Goal: Task Accomplishment & Management: Use online tool/utility

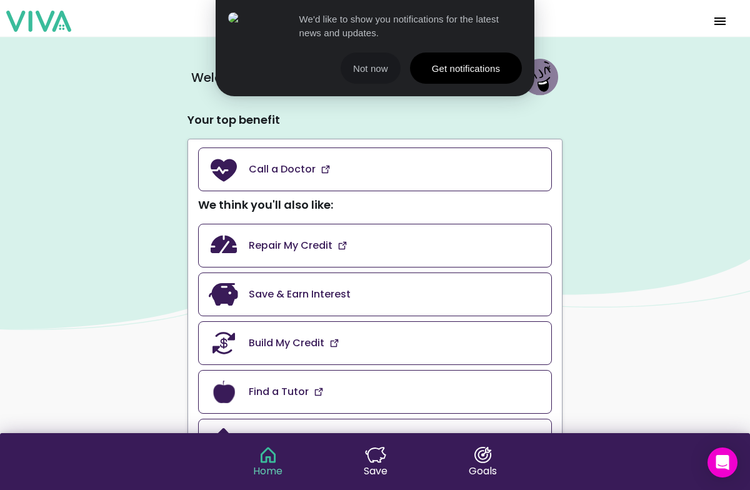
click at [370, 74] on button "Not now" at bounding box center [370, 67] width 60 height 31
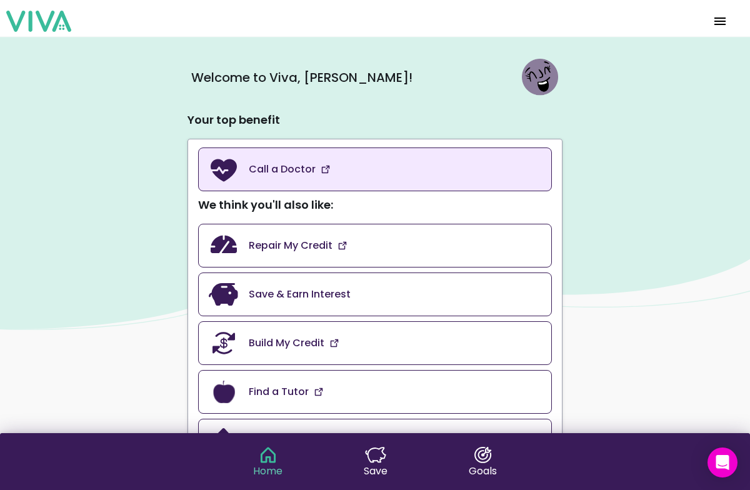
click at [0, 0] on slot "Call a Doctor" at bounding box center [0, 0] width 0 height 0
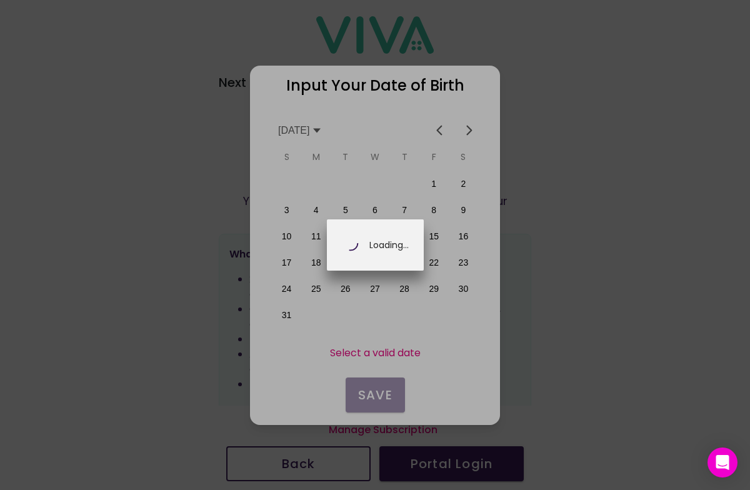
scroll to position [0, 219]
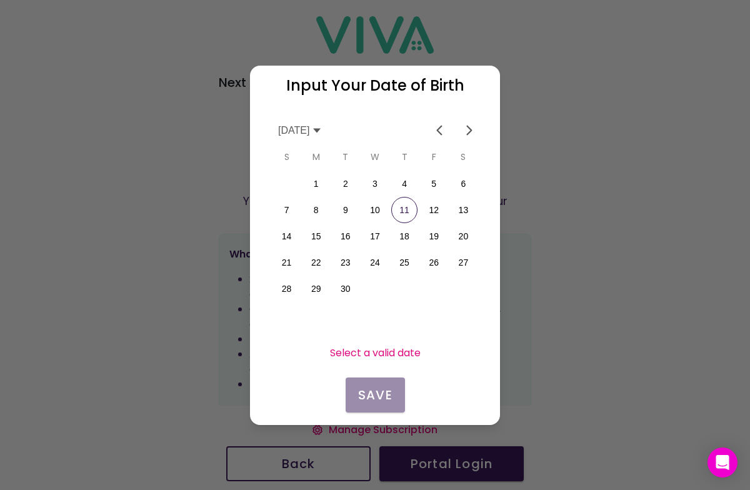
click at [0, 0] on slot "Select a valid date" at bounding box center [0, 0] width 0 height 0
click at [407, 215] on button "11" at bounding box center [404, 209] width 26 height 26
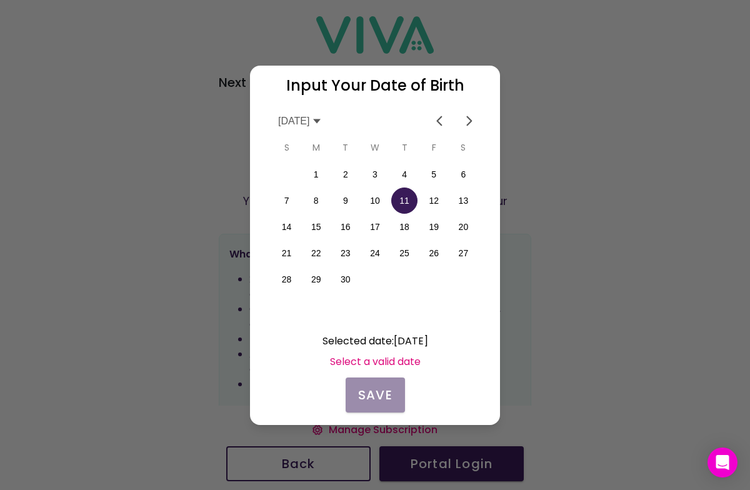
click at [382, 395] on div "Input Your Date of Birth Selected date : [DATE] Select a valid date Save" at bounding box center [375, 245] width 250 height 359
click at [0, 0] on slot "Select a valid date" at bounding box center [0, 0] width 0 height 0
click at [404, 202] on button "11" at bounding box center [404, 200] width 26 height 26
click at [0, 0] on slot "Select a valid date" at bounding box center [0, 0] width 0 height 0
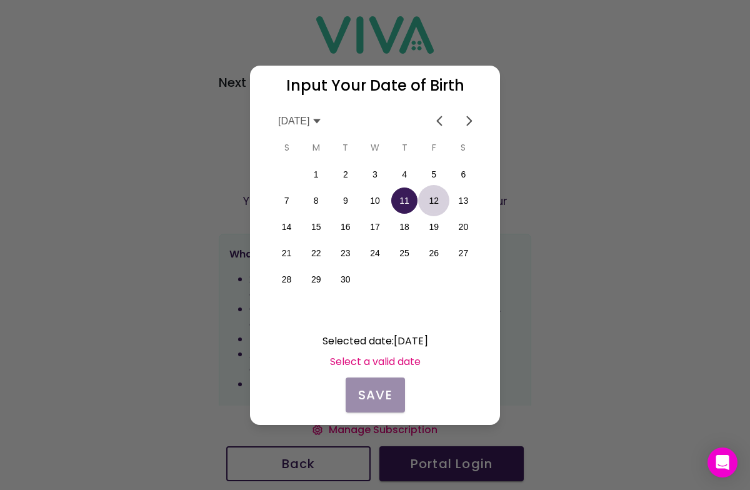
click at [437, 201] on button "12" at bounding box center [433, 200] width 26 height 26
click at [367, 392] on div "Input Your Date of Birth Selected date : [DATE] Select a valid date Save" at bounding box center [375, 245] width 250 height 359
click at [405, 227] on button "18" at bounding box center [404, 227] width 26 height 26
click at [379, 202] on button "10" at bounding box center [375, 200] width 26 height 26
click at [322, 124] on icon at bounding box center [317, 121] width 10 height 10
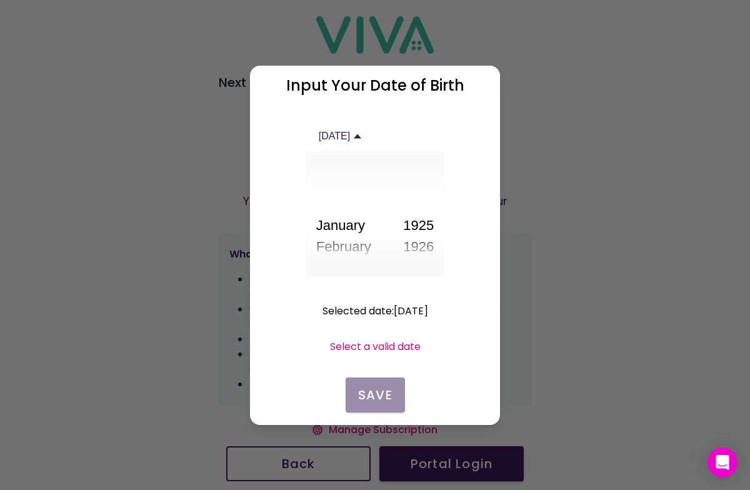
click at [350, 385] on button "September" at bounding box center [349, 395] width 67 height 21
click at [414, 217] on button "1972" at bounding box center [418, 213] width 31 height 21
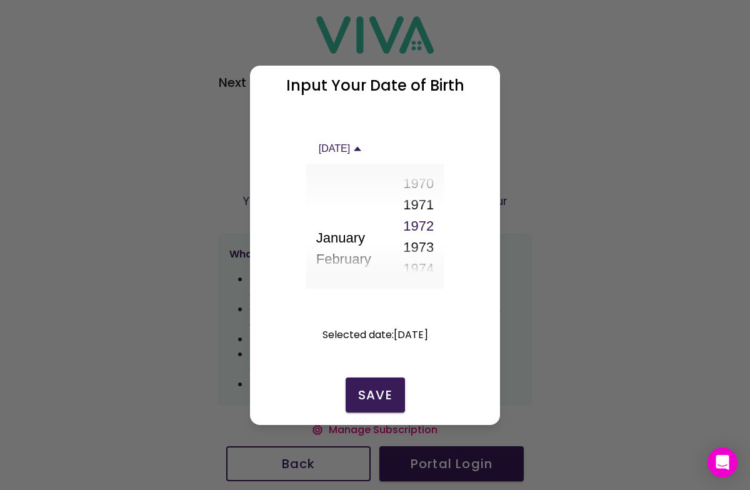
click at [417, 229] on button "1972" at bounding box center [418, 225] width 31 height 21
click at [0, 0] on slot "Selected date : [DATE]" at bounding box center [0, 0] width 0 height 0
click at [507, 281] on ion-backdrop at bounding box center [375, 245] width 750 height 490
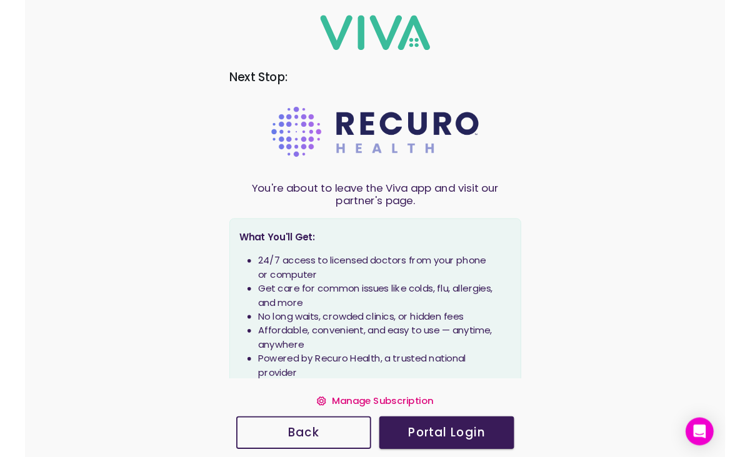
scroll to position [24, 0]
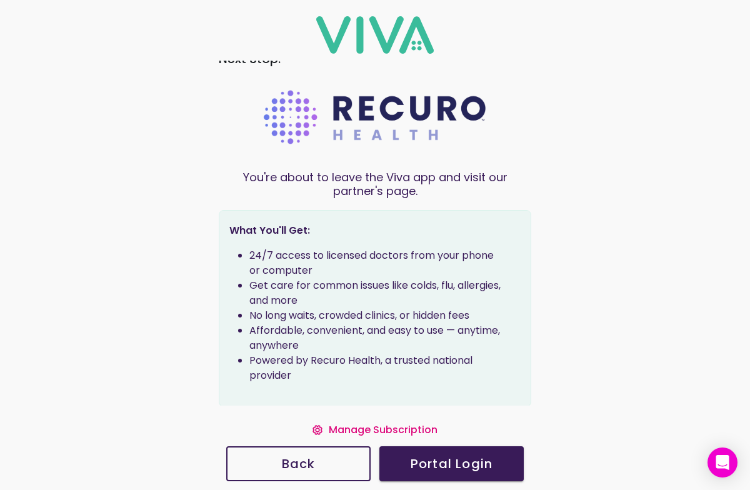
click at [0, 0] on slot "Portal Login" at bounding box center [0, 0] width 0 height 0
